Goal: Entertainment & Leisure: Consume media (video, audio)

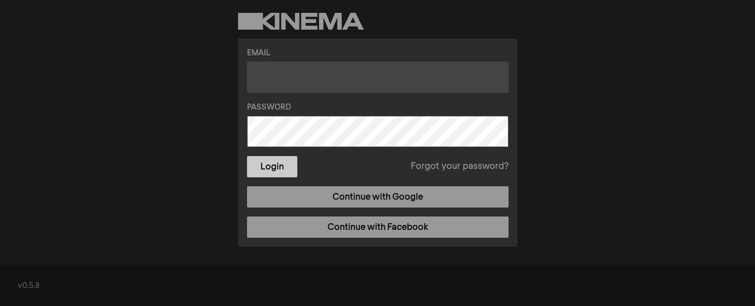
type input "[EMAIL_ADDRESS][DOMAIN_NAME]"
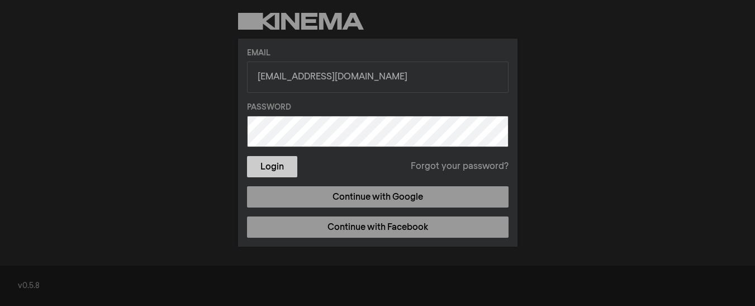
click at [285, 170] on button "Login" at bounding box center [272, 166] width 50 height 21
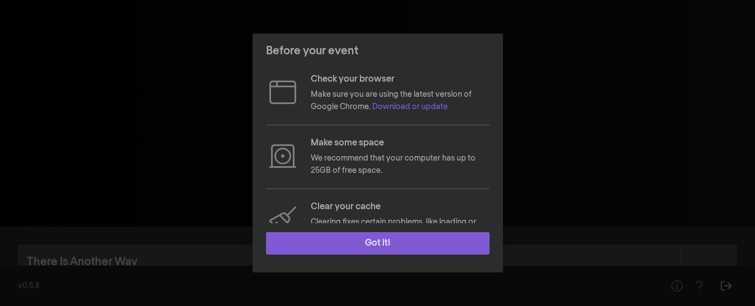
click at [401, 245] on button "Got it!" at bounding box center [377, 243] width 223 height 22
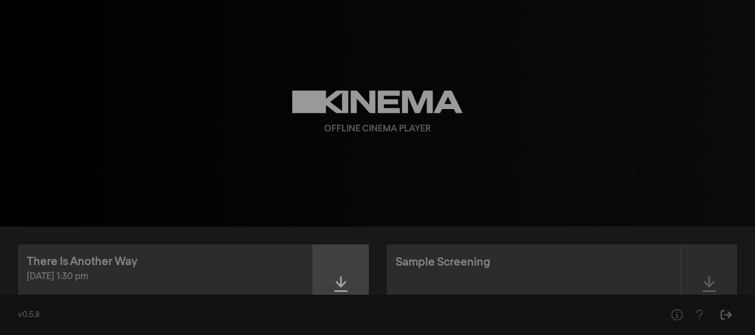
click at [334, 288] on icon at bounding box center [340, 284] width 13 height 18
click at [102, 269] on div "There Is Another Way" at bounding box center [82, 261] width 111 height 17
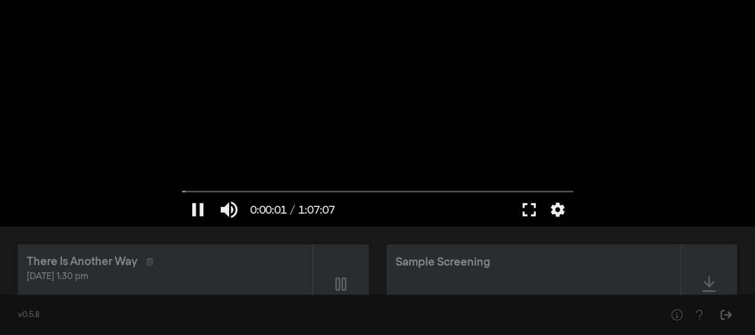
click at [535, 211] on button "fullscreen" at bounding box center [528, 210] width 31 height 34
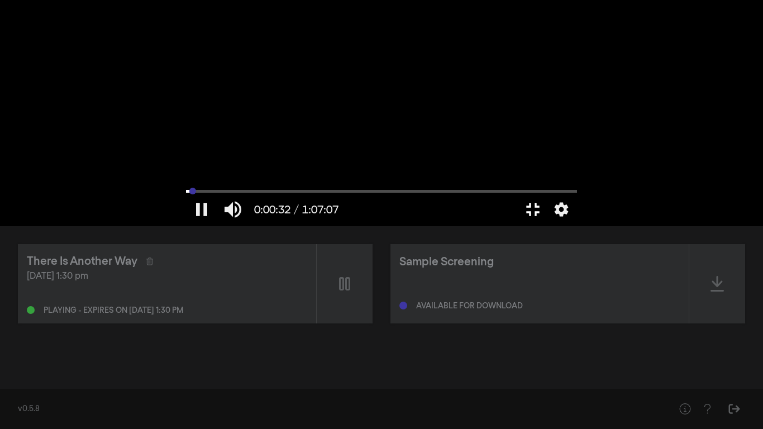
type input "33.161846"
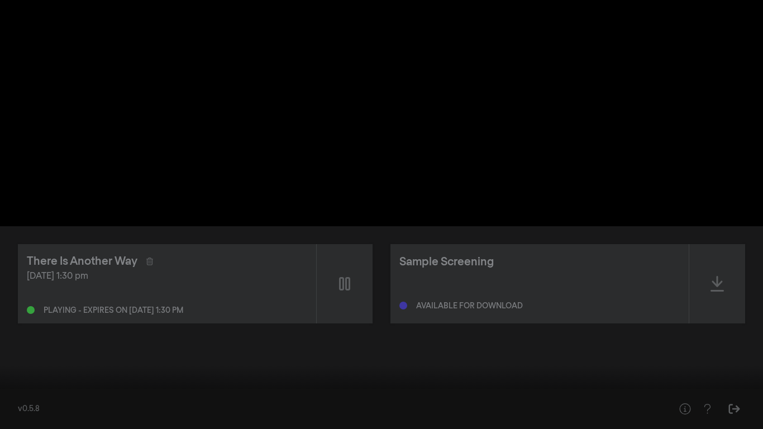
type input "567.33569"
